Goal: Information Seeking & Learning: Learn about a topic

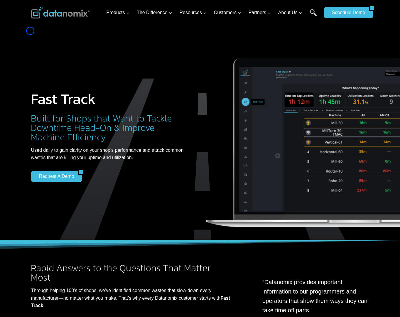
click at [30, 31] on div "Fast Track Built for Shops that Want to Tackle Downtime Head-On & Improve Machi…" at bounding box center [200, 127] width 352 height 255
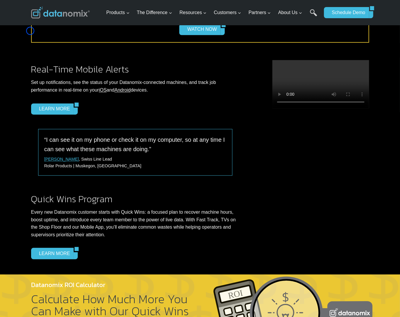
scroll to position [618, 0]
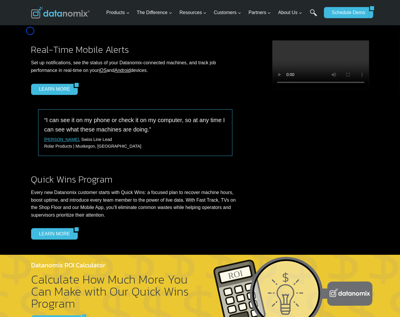
click at [30, 31] on div "Real-Time Mobile Alerts Set up notifications, see the status of your Datanomix-…" at bounding box center [200, 138] width 352 height 231
click at [48, 40] on div "Real-Time Mobile Alerts Set up notifications, see the status of your Datanomix-…" at bounding box center [135, 67] width 208 height 55
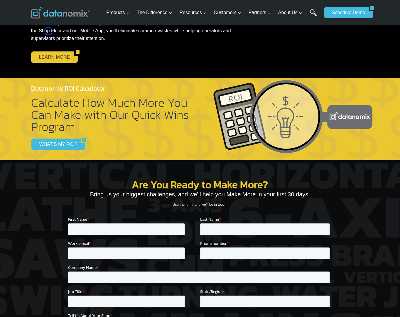
scroll to position [806, 0]
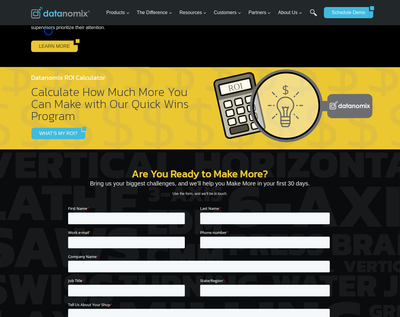
click at [48, 40] on link "LEARN MORE" at bounding box center [52, 45] width 43 height 11
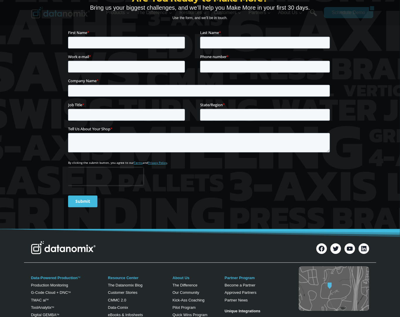
scroll to position [1013, 0]
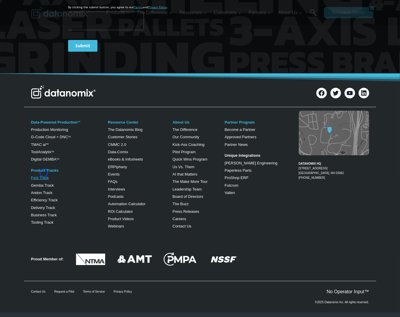
click at [44, 175] on link "Fast Track" at bounding box center [40, 177] width 18 height 4
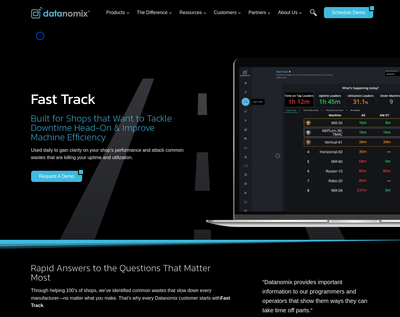
click at [40, 36] on div "Fast Track Built for Shops that Want to Tackle Downtime Head-On & Improve Machi…" at bounding box center [200, 127] width 352 height 255
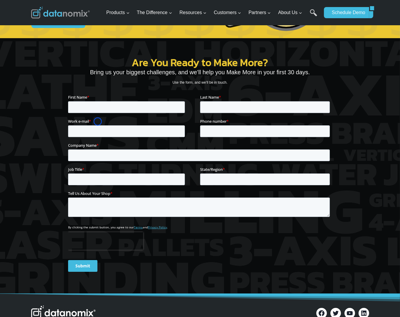
scroll to position [928, 0]
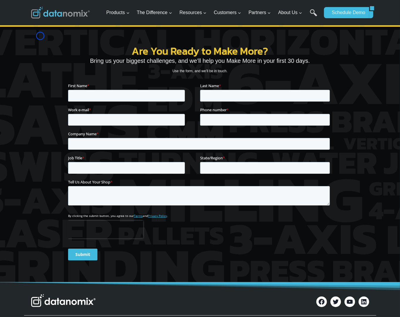
click at [40, 36] on div "Are You Ready to Make More? Bring us your biggest challenges, and we’ll help yo…" at bounding box center [200, 154] width 352 height 255
click at [32, 35] on div "Are You Ready to Make More? Bring us your biggest challenges, and we’ll help yo…" at bounding box center [200, 154] width 352 height 255
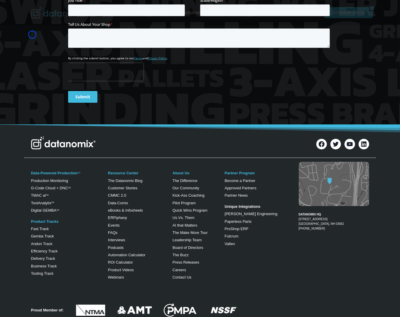
scroll to position [1132, 0]
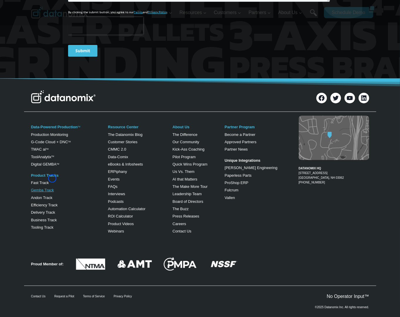
click at [52, 188] on link "Gemba Track" at bounding box center [42, 190] width 23 height 4
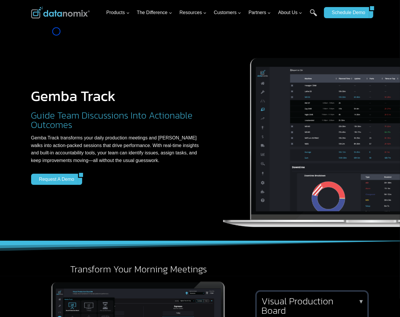
click at [56, 31] on div "Gemba Track Guide Team Discussions Into Actionable Outcomes Gemba Track transfo…" at bounding box center [200, 120] width 352 height 241
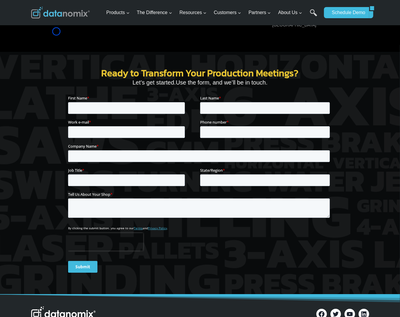
scroll to position [945, 0]
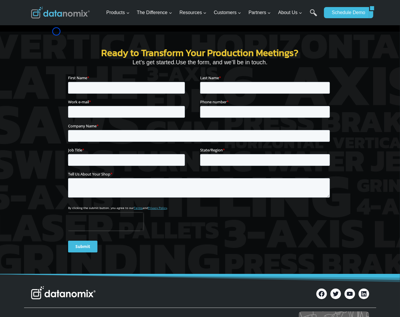
click at [34, 38] on div "Ready to Transform Your Production Meetings? Let’s get started. Use the form, a…" at bounding box center [200, 153] width 352 height 242
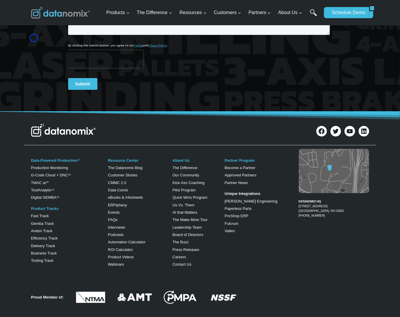
scroll to position [1144, 0]
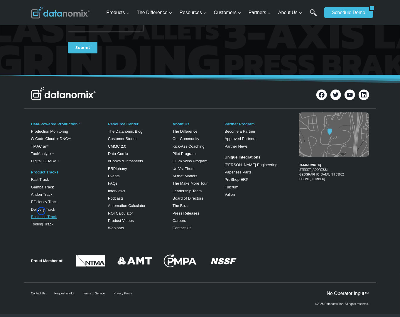
click at [41, 214] on link "Business Track" at bounding box center [44, 216] width 26 height 4
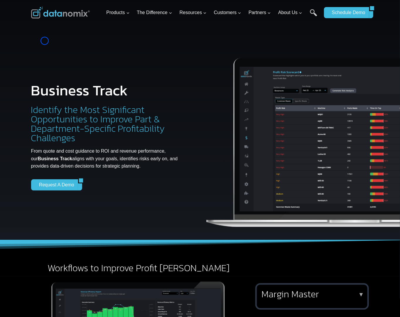
click at [45, 41] on div "Business Track Identify the Most Significant Opportunities to Improve Part & De…" at bounding box center [109, 132] width 156 height 187
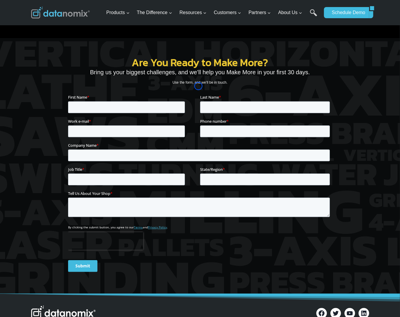
scroll to position [632, 0]
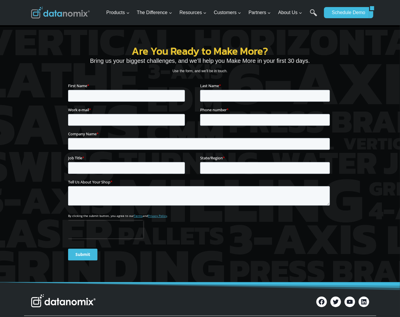
click at [45, 41] on div "Are You Ready to Make More? Bring us your biggest challenges, and we’ll help yo…" at bounding box center [200, 154] width 352 height 255
click at [31, 39] on div "Are You Ready to Make More? Bring us your biggest challenges, and we’ll help yo…" at bounding box center [200, 154] width 352 height 255
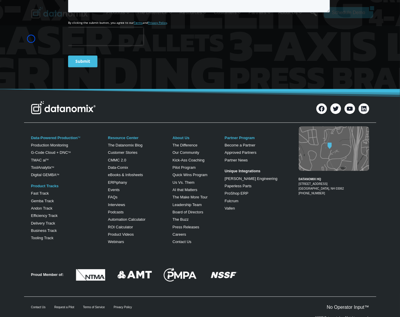
scroll to position [846, 0]
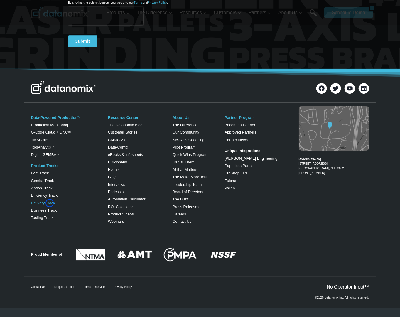
click at [50, 203] on link "Delivery Track" at bounding box center [43, 203] width 24 height 4
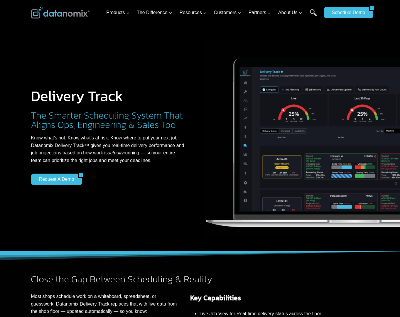
click at [31, 40] on div "Delivery Track The Smarter Scheduling System That Aligns Ops, Engineering & Sal…" at bounding box center [109, 132] width 156 height 187
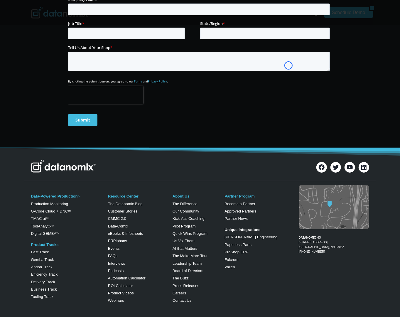
scroll to position [1168, 0]
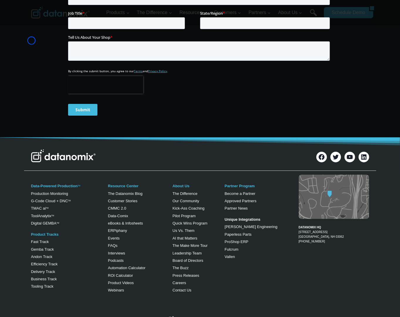
click at [31, 40] on div "Are You Ready to Hit Your Delivery Goals? Let’s get started. Use the form, and …" at bounding box center [200, 13] width 352 height 250
click at [42, 46] on div "Are You Ready to Hit Your Delivery Goals? Let’s get started. Use the form, and …" at bounding box center [200, 13] width 352 height 250
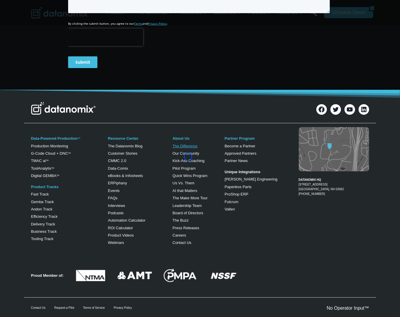
click at [188, 148] on link "The Difference" at bounding box center [185, 146] width 25 height 4
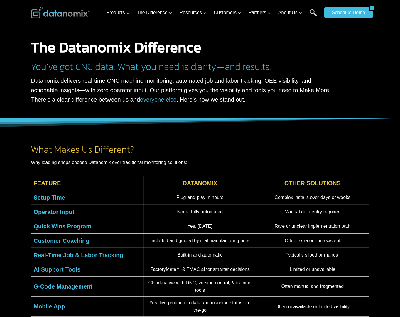
click at [32, 40] on strong "The Datanomix Difference" at bounding box center [116, 47] width 170 height 22
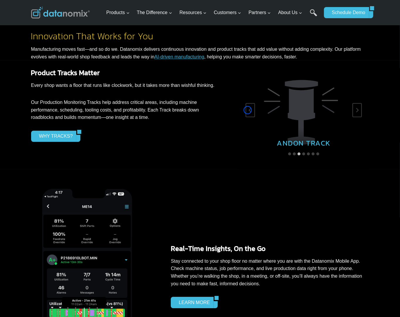
scroll to position [774, 0]
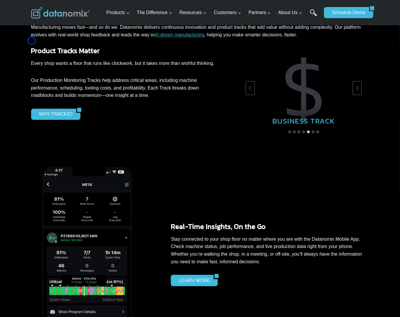
click at [32, 40] on div "Product Tracks Matter Every shop wants a floor that runs like clockwork, but it…" at bounding box center [200, 92] width 352 height 109
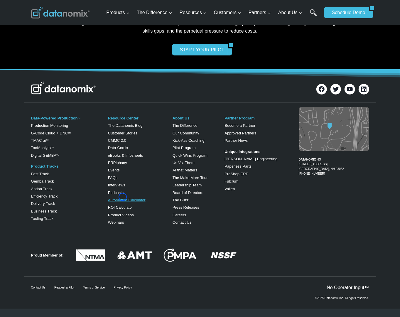
click at [123, 198] on link "Automation Calculator" at bounding box center [127, 200] width 38 height 4
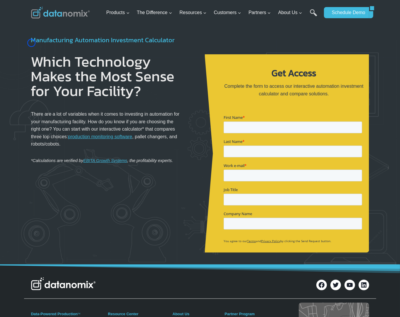
click at [31, 43] on h4 "Manufacturing Automation Investment Calculator" at bounding box center [113, 40] width 164 height 10
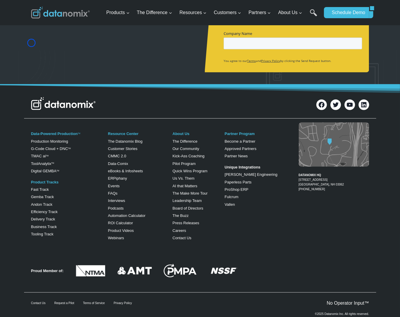
scroll to position [197, 0]
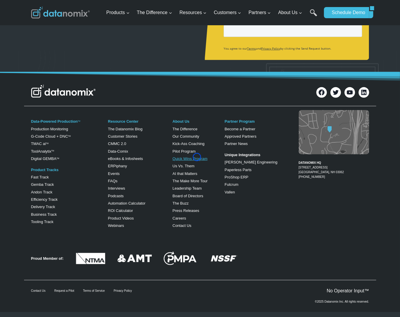
click at [197, 157] on link "Quick Wins Program" at bounding box center [190, 158] width 35 height 4
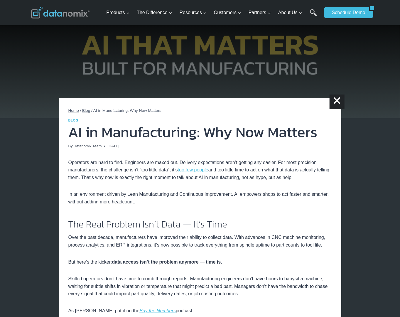
click at [38, 53] on img at bounding box center [200, 59] width 400 height 118
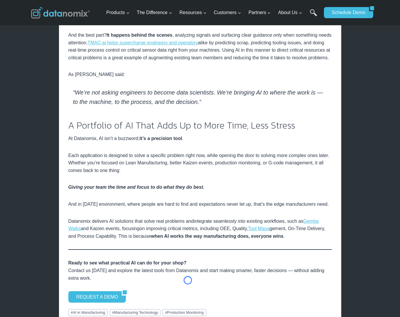
scroll to position [908, 0]
